Goal: Find specific page/section

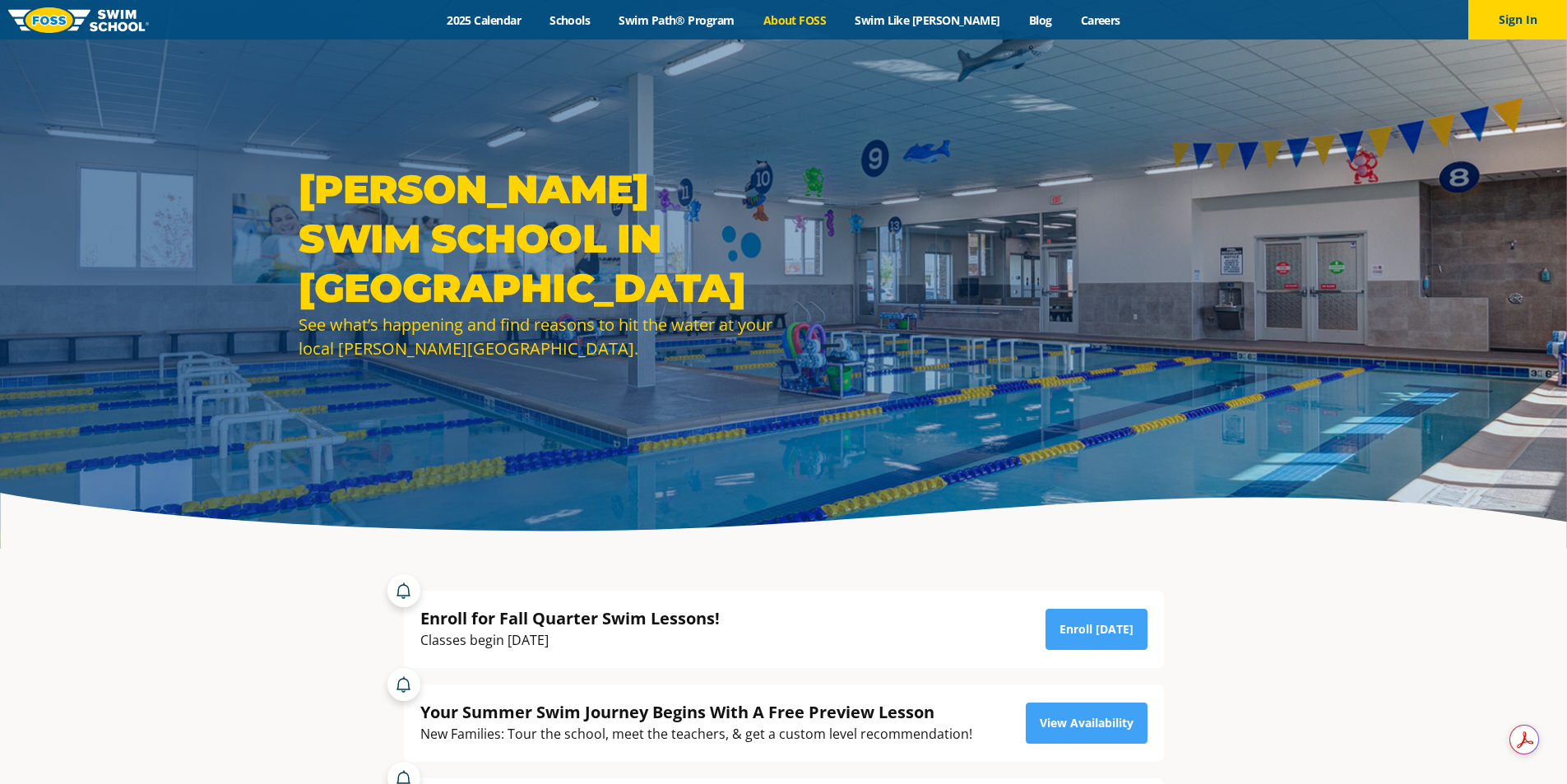
click at [840, 15] on link "About FOSS" at bounding box center [794, 20] width 92 height 15
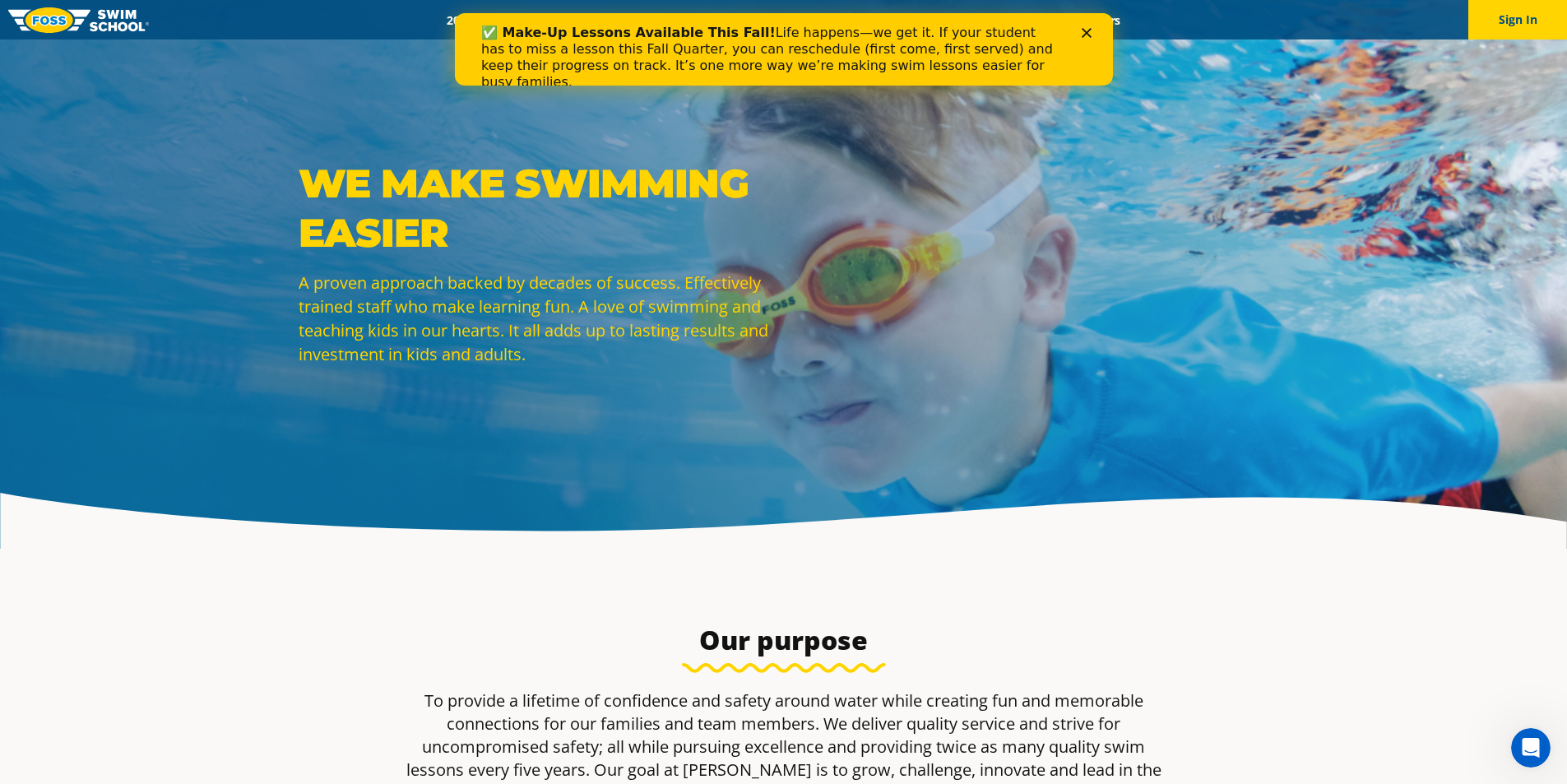
click at [1085, 28] on icon "Close" at bounding box center [1086, 33] width 9 height 9
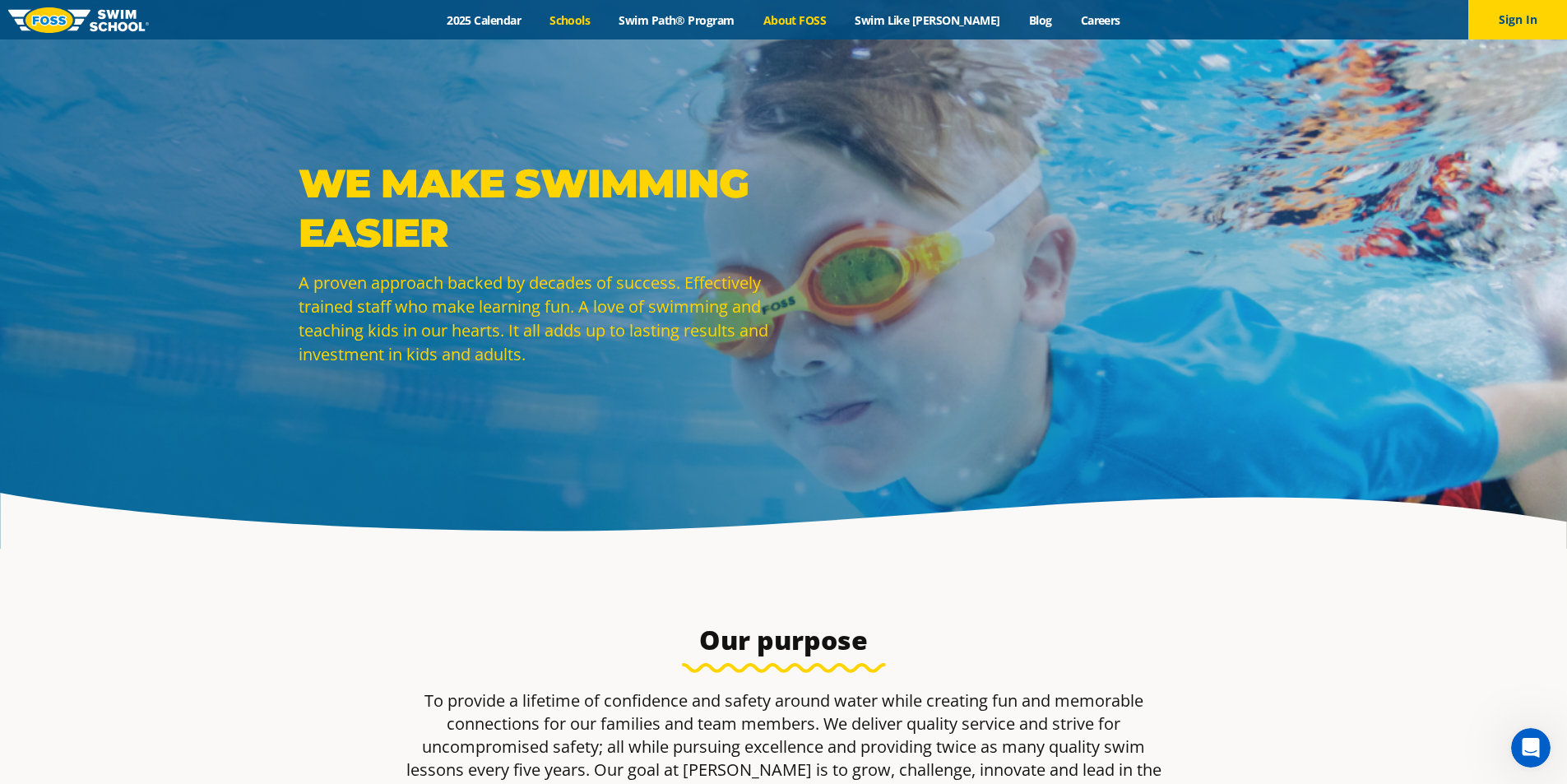
click at [590, 18] on link "Schools" at bounding box center [569, 20] width 69 height 15
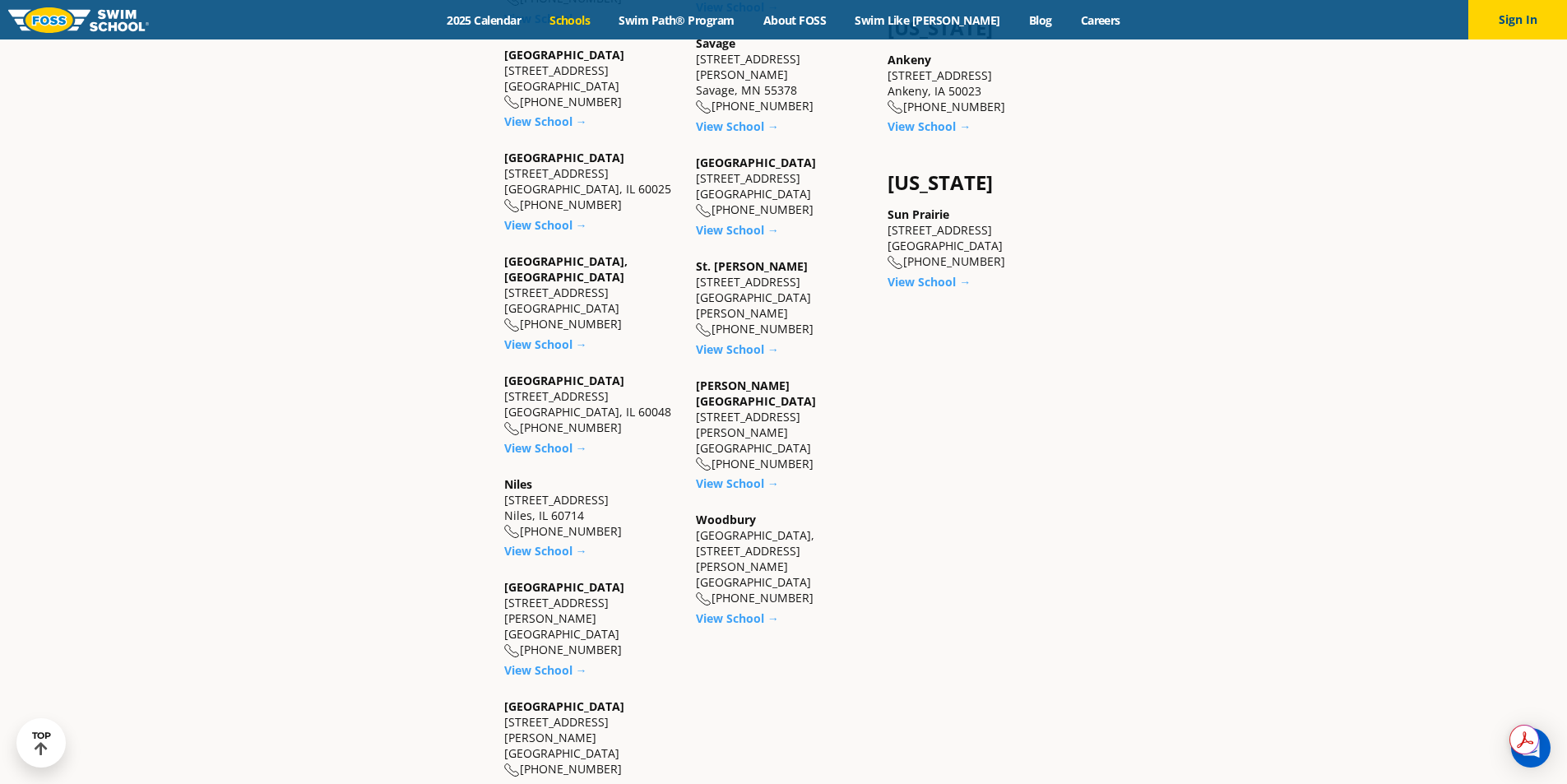
scroll to position [1480, 0]
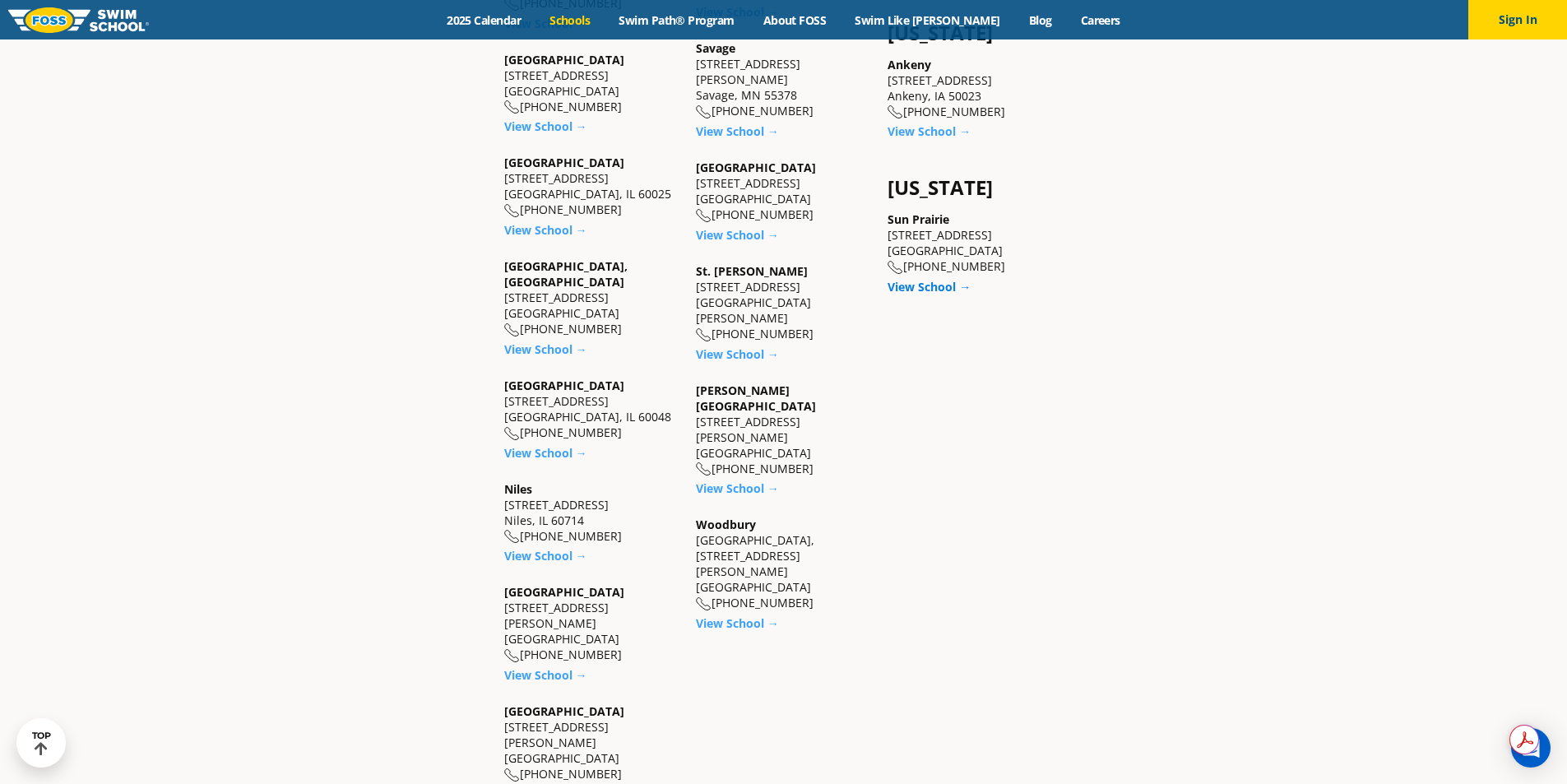
click at [919, 278] on link "View School →" at bounding box center [929, 286] width 83 height 15
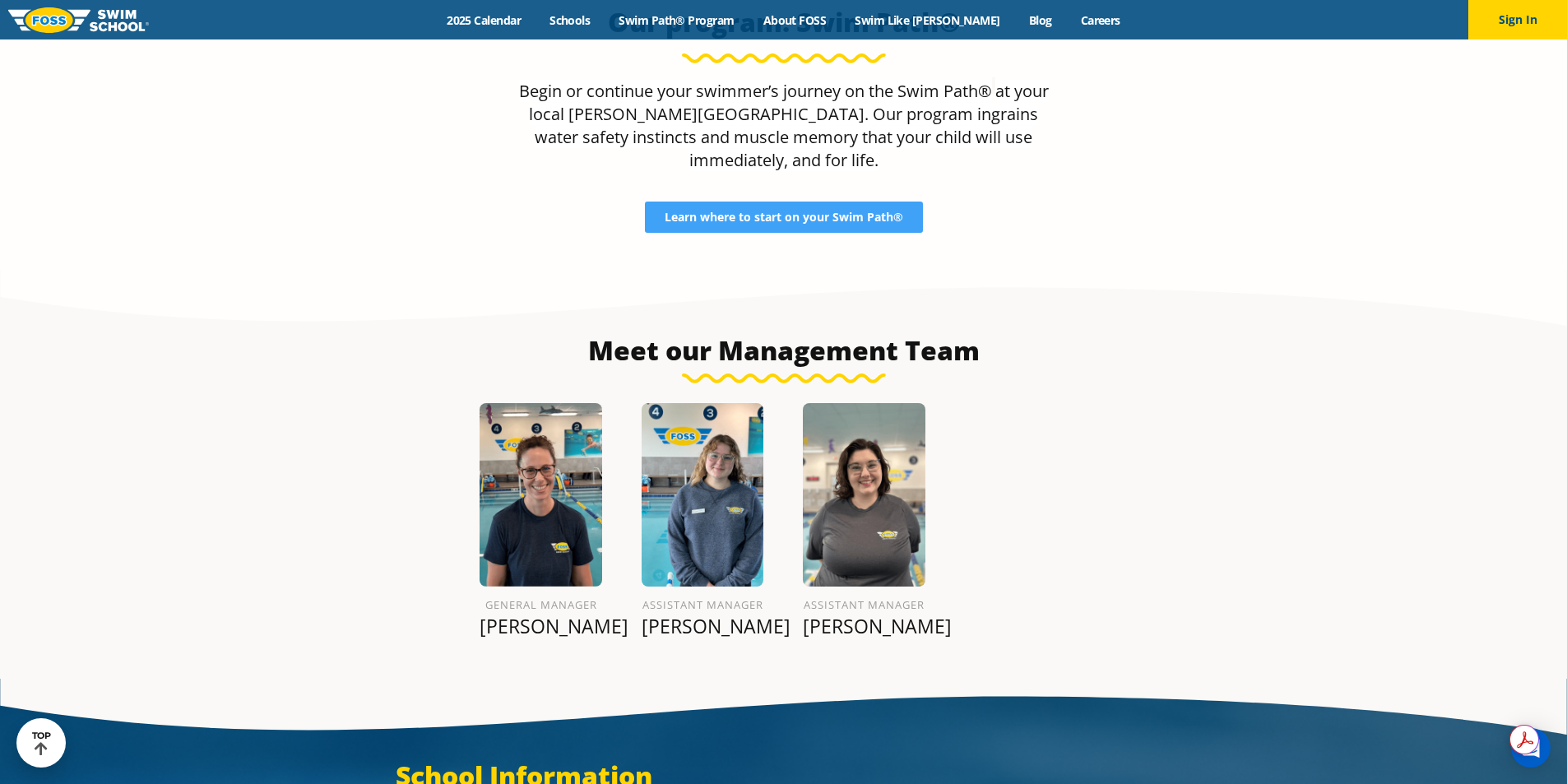
scroll to position [1786, 0]
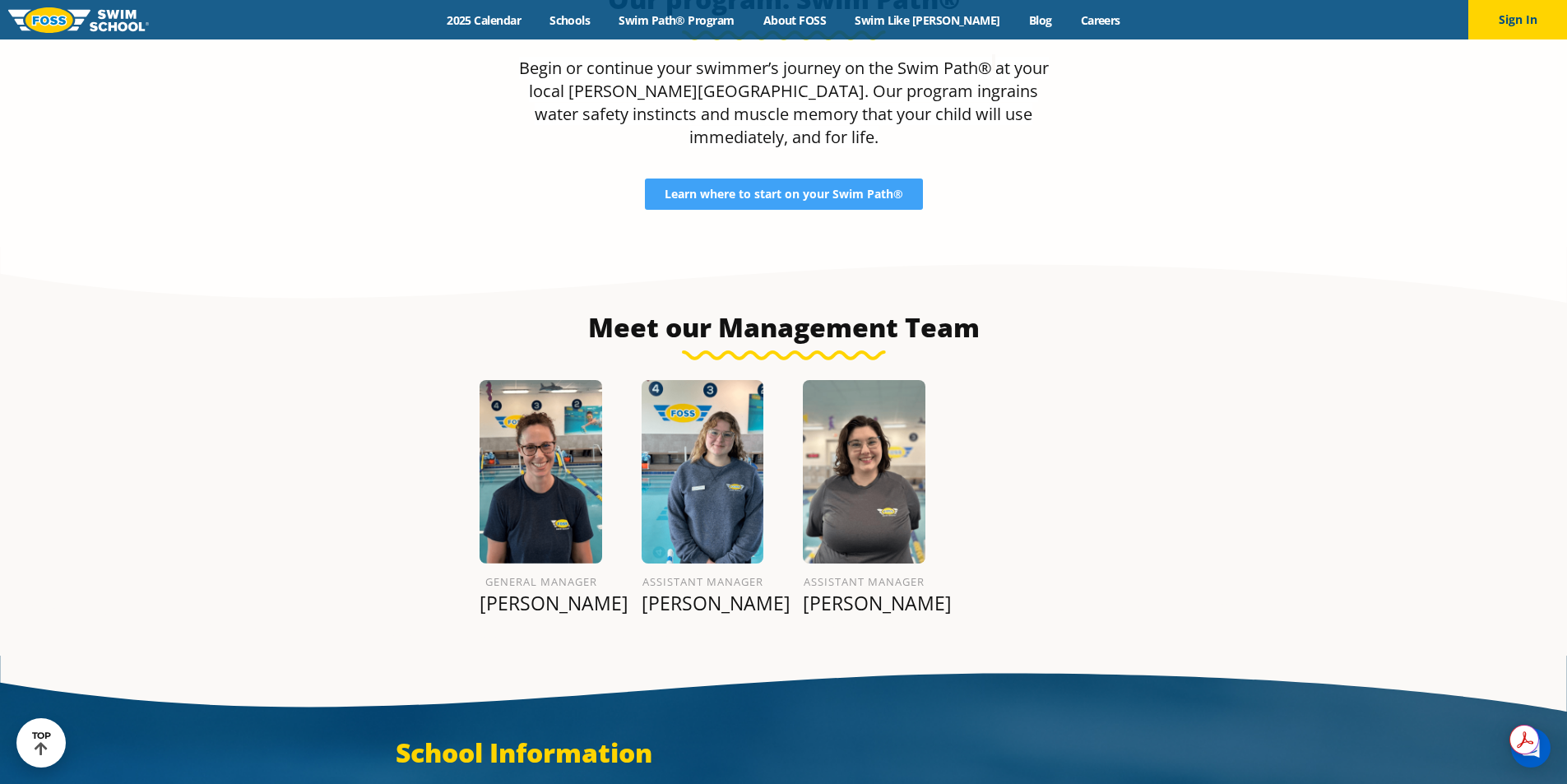
click at [531, 583] on section "Meet our Management Team General Manager Leann G. Assistant Manager Madysen M. …" at bounding box center [784, 452] width 1567 height 409
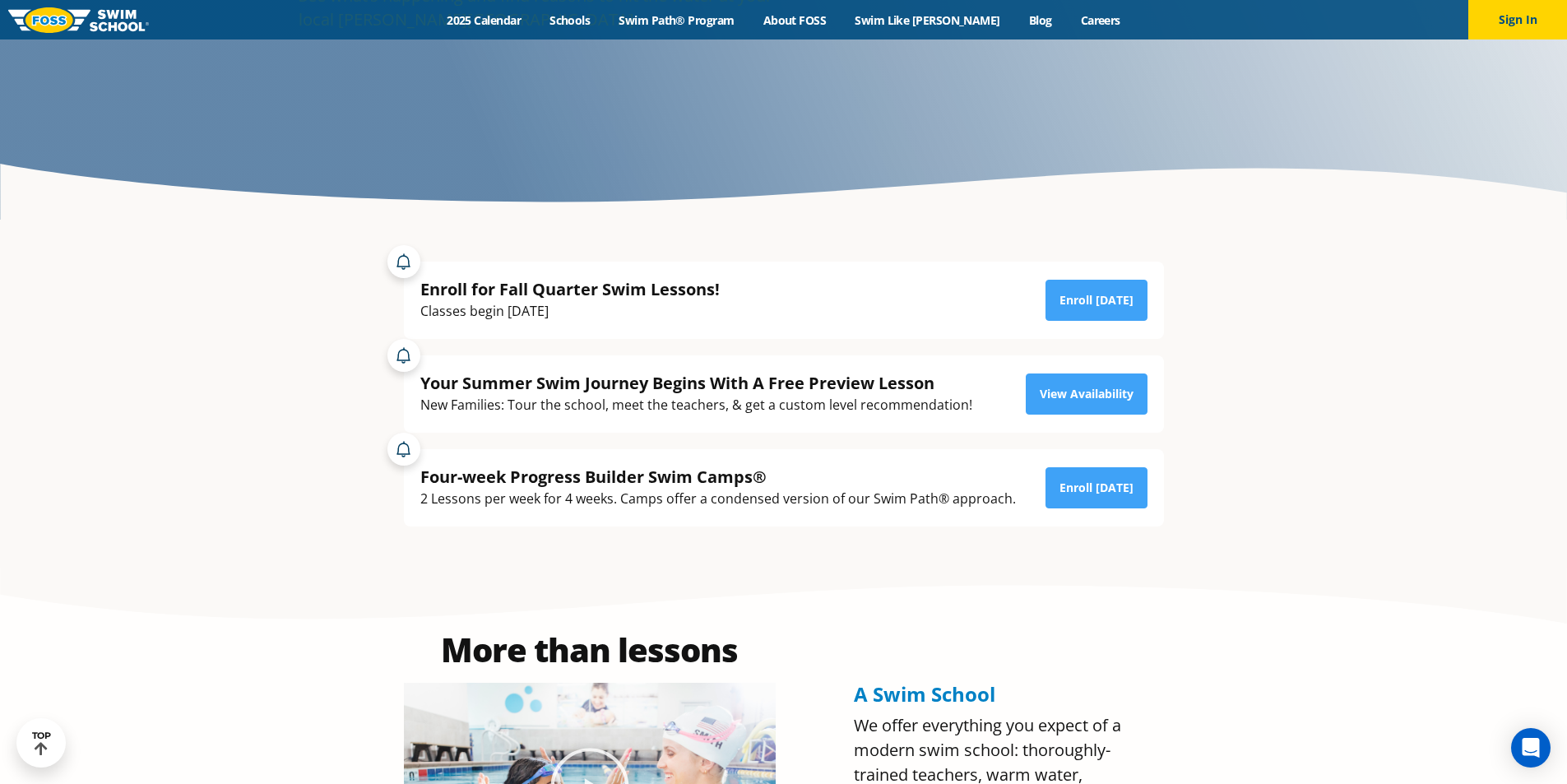
scroll to position [0, 0]
